Goal: Task Accomplishment & Management: Manage account settings

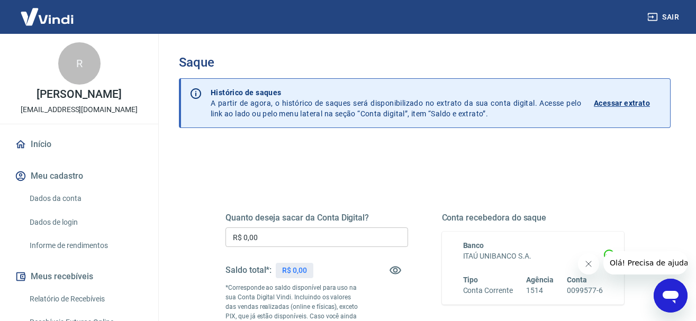
click at [310, 273] on div "R$ 0,00" at bounding box center [295, 270] width 38 height 15
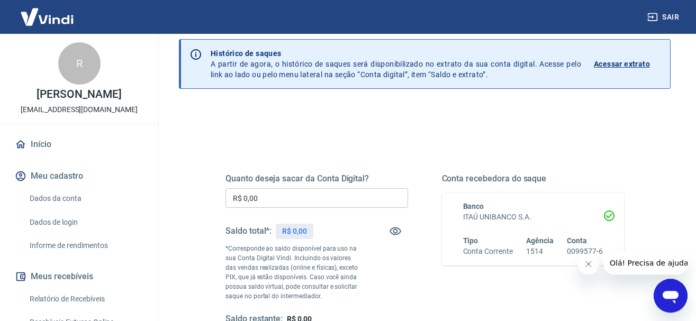
scroll to position [162, 0]
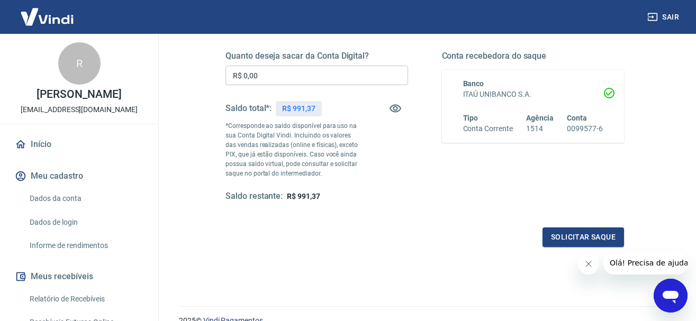
click at [312, 85] on input "R$ 0,00" at bounding box center [317, 76] width 183 height 20
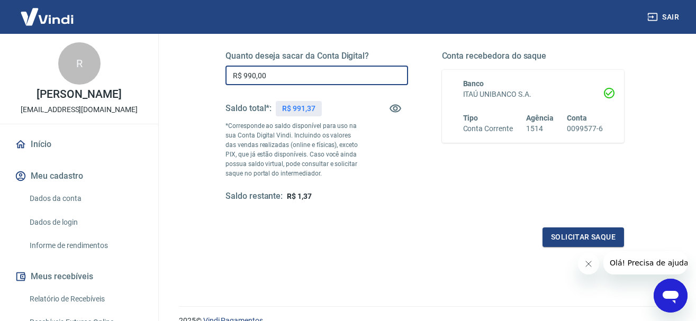
type input "R$ 990,00"
click at [381, 181] on div "Quanto deseja sacar da Conta Digital? R$ 990,00 ​ Saldo total*: R$ 991,37 *Corr…" at bounding box center [317, 126] width 183 height 151
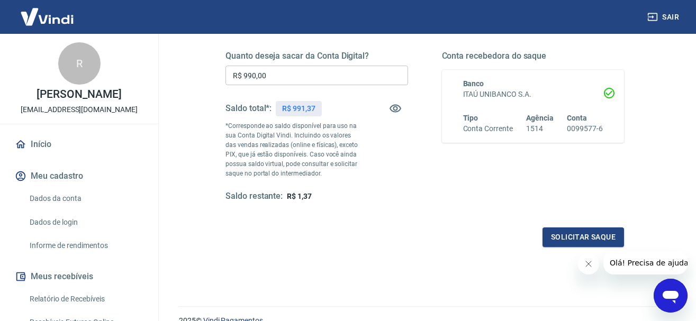
click at [591, 261] on icon "Fechar mensagem da empresa" at bounding box center [588, 264] width 8 height 8
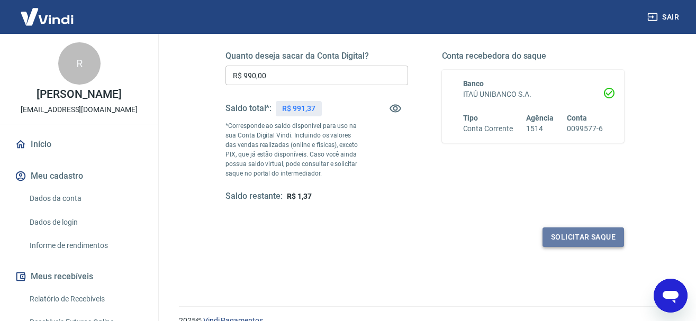
click at [591, 235] on button "Solicitar saque" at bounding box center [584, 238] width 82 height 20
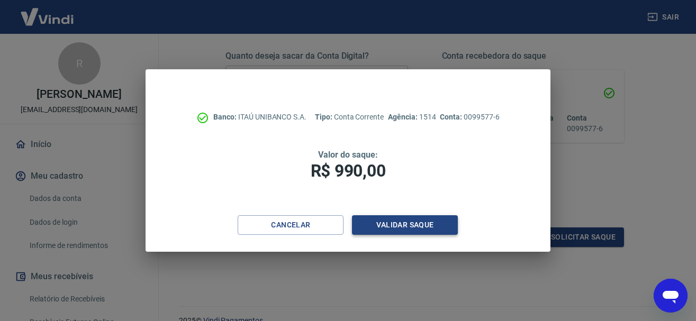
click at [442, 225] on button "Validar saque" at bounding box center [405, 226] width 106 height 20
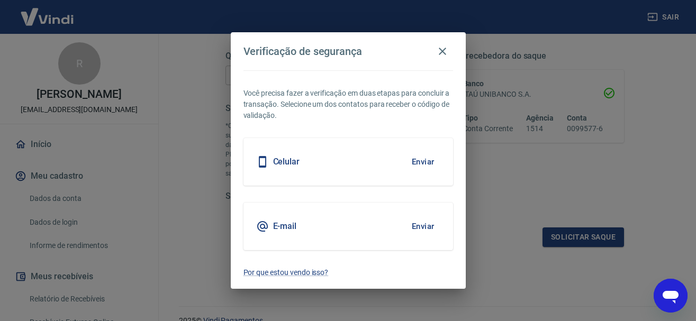
click at [422, 223] on button "Enviar" at bounding box center [423, 227] width 34 height 22
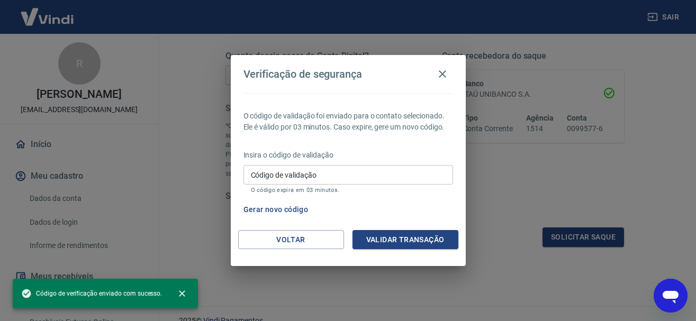
click at [288, 168] on input "Código de validação" at bounding box center [349, 175] width 210 height 20
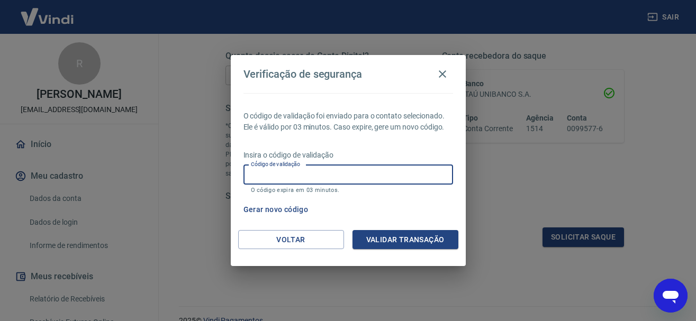
paste input "451103"
type input "451103"
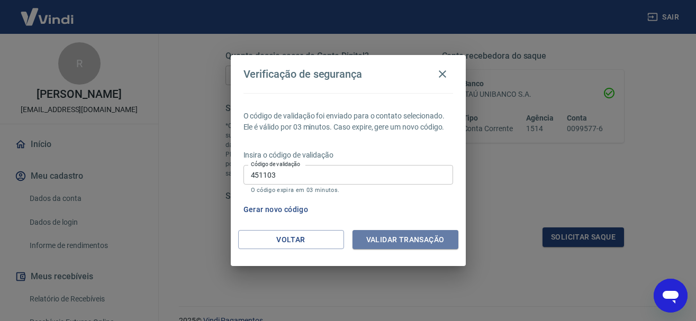
click at [428, 240] on button "Validar transação" at bounding box center [406, 240] width 106 height 20
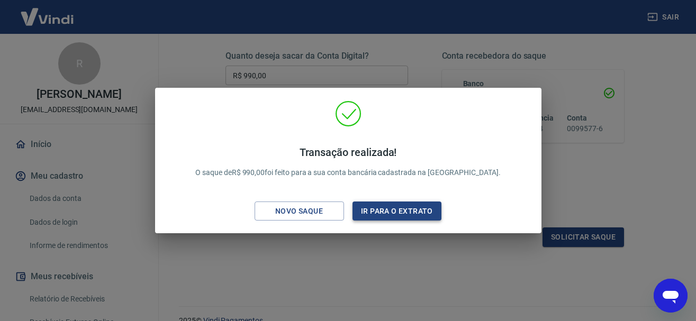
click at [414, 212] on button "Ir para o extrato" at bounding box center [398, 212] width 90 height 20
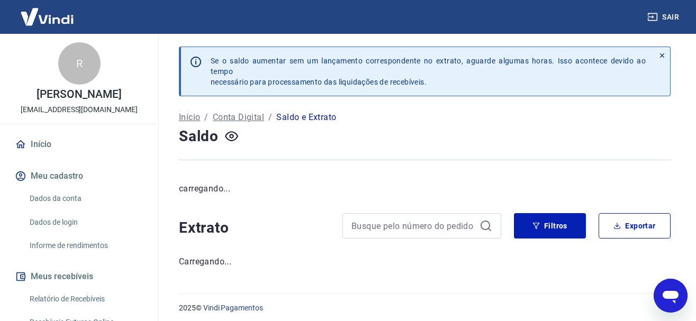
click at [663, 55] on icon at bounding box center [662, 55] width 7 height 7
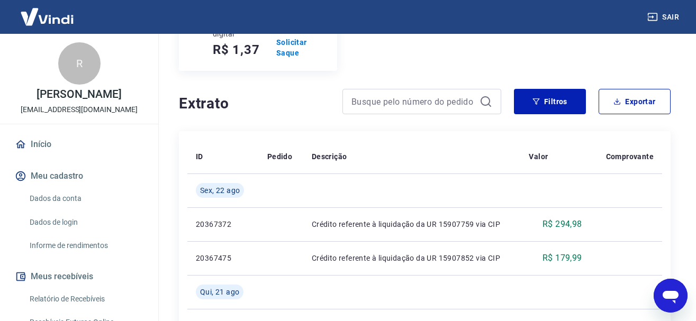
scroll to position [108, 0]
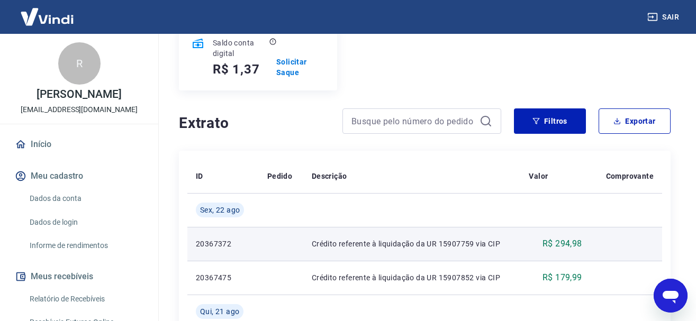
click at [457, 239] on p "Crédito referente à liquidação da UR 15907759 via CIP" at bounding box center [412, 244] width 201 height 11
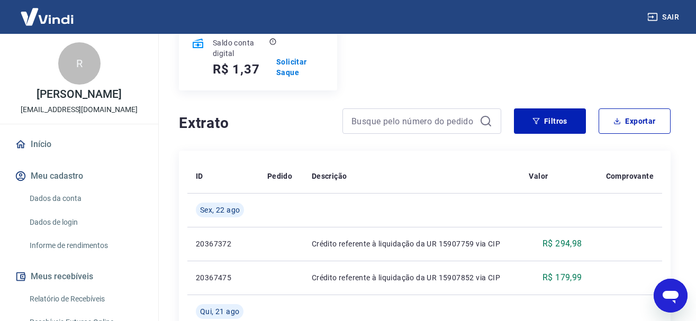
click at [77, 292] on link "Relatório de Recebíveis" at bounding box center [85, 300] width 120 height 22
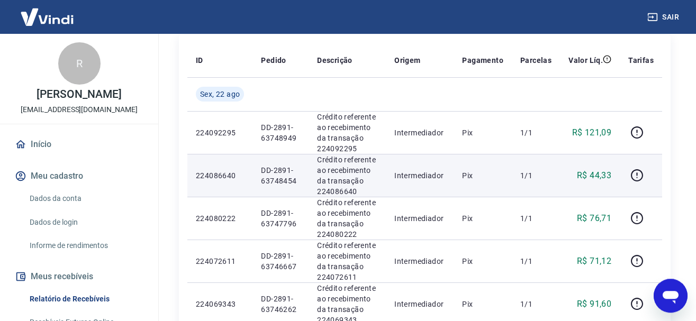
scroll to position [213, 0]
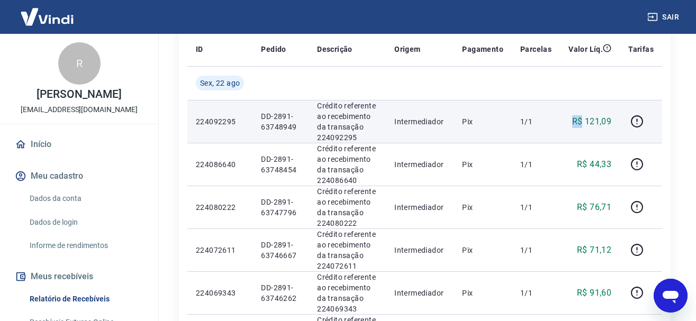
drag, startPoint x: 582, startPoint y: 130, endPoint x: 597, endPoint y: 138, distance: 17.1
click at [595, 130] on td "R$ 121,09" at bounding box center [590, 121] width 60 height 43
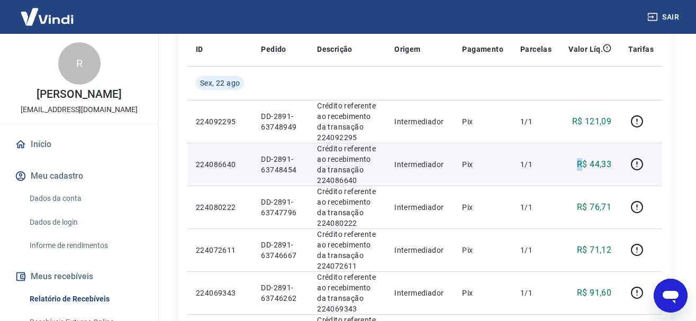
click at [592, 171] on div "R$ 44,33" at bounding box center [590, 164] width 43 height 13
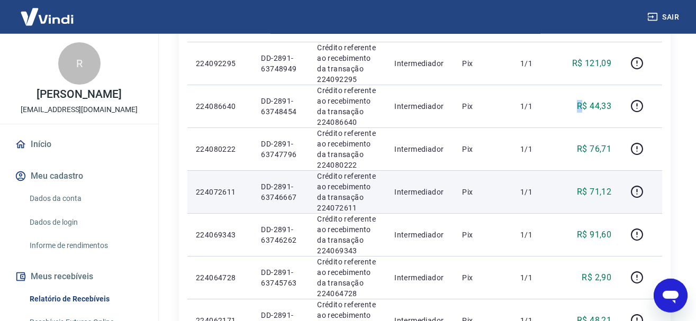
scroll to position [321, 0]
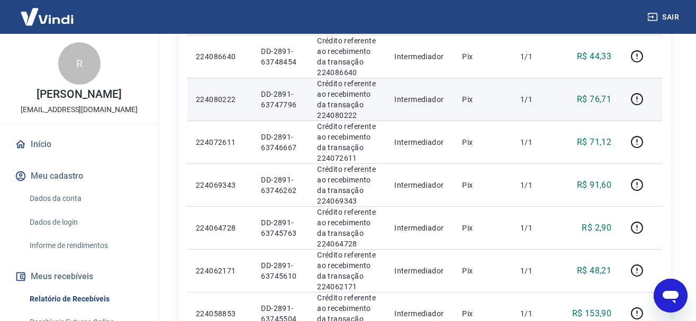
drag, startPoint x: 556, startPoint y: 150, endPoint x: 598, endPoint y: 151, distance: 42.4
click at [594, 121] on tr "224080222 DD-2891-63747796 Crédito referente ao recebimento da transação 224080…" at bounding box center [424, 99] width 475 height 43
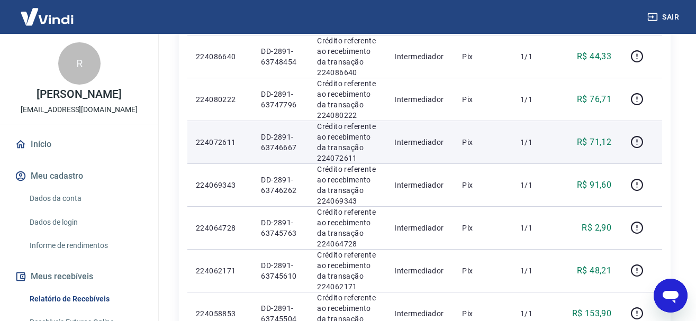
drag, startPoint x: 583, startPoint y: 223, endPoint x: 605, endPoint y: 222, distance: 22.3
click at [600, 164] on td "R$ 71,12" at bounding box center [590, 142] width 60 height 43
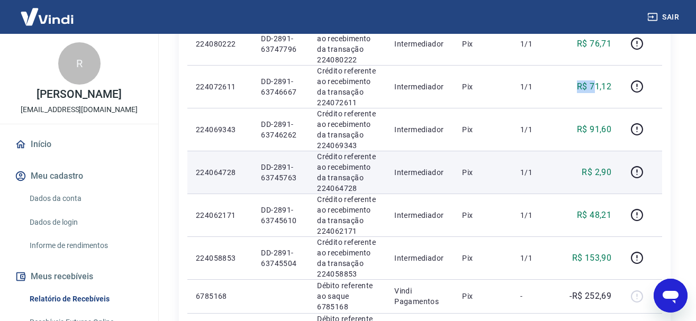
scroll to position [429, 0]
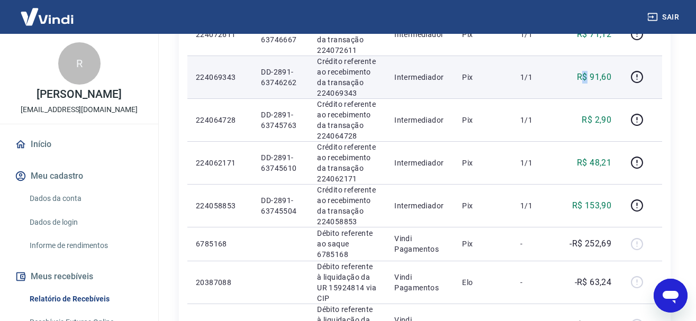
drag, startPoint x: 592, startPoint y: 177, endPoint x: 607, endPoint y: 197, distance: 25.3
click at [609, 84] on p "R$ 91,60" at bounding box center [594, 77] width 34 height 13
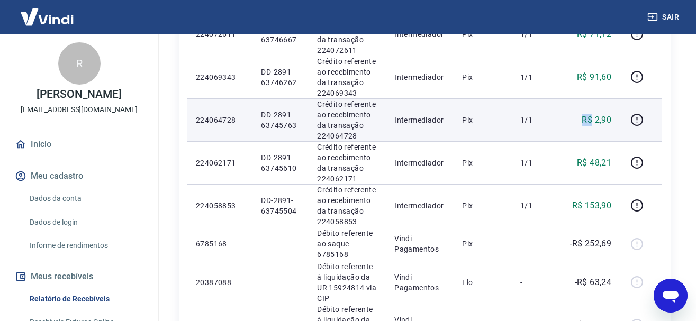
click at [610, 141] on td "R$ 2,90" at bounding box center [590, 120] width 60 height 43
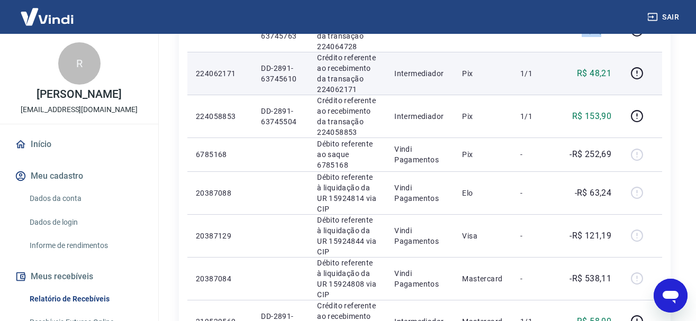
scroll to position [537, 0]
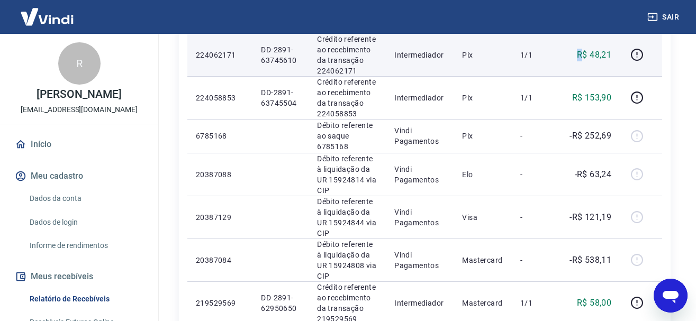
click at [602, 61] on p "R$ 48,21" at bounding box center [594, 55] width 34 height 13
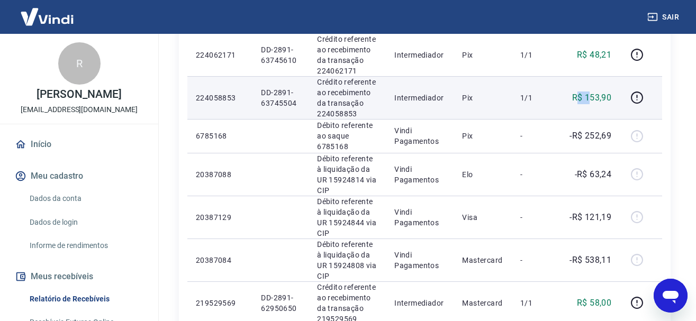
drag, startPoint x: 584, startPoint y: 252, endPoint x: 603, endPoint y: 252, distance: 19.1
click at [599, 104] on p "R$ 153,90" at bounding box center [593, 98] width 40 height 13
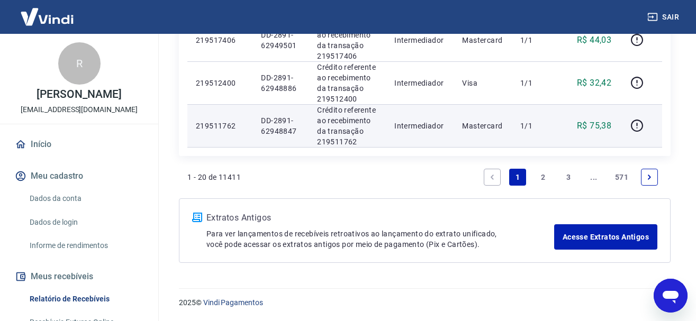
scroll to position [1401, 0]
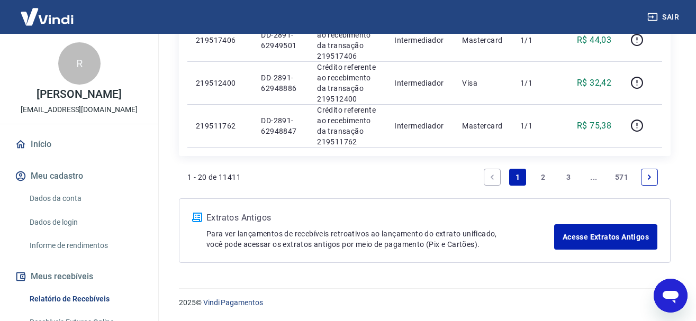
click at [544, 186] on link "2" at bounding box center [543, 177] width 17 height 17
click at [519, 173] on link "1" at bounding box center [517, 177] width 17 height 17
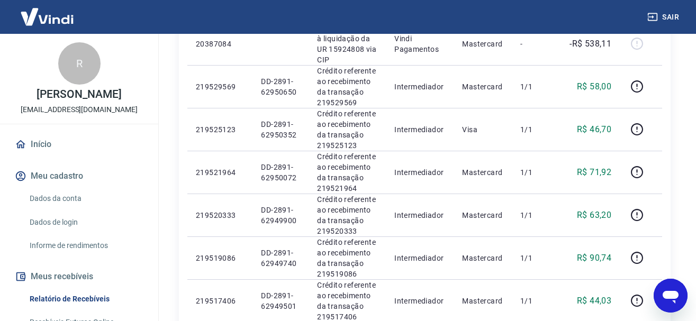
scroll to position [777, 0]
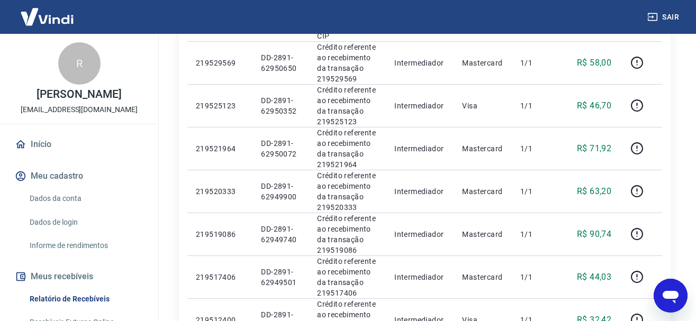
drag, startPoint x: 558, startPoint y: 68, endPoint x: 559, endPoint y: 92, distance: 24.4
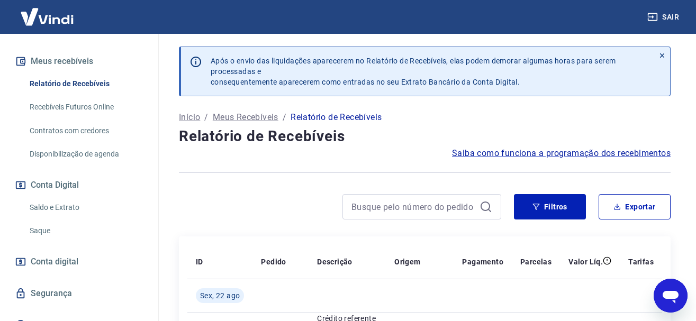
scroll to position [0, 0]
